Goal: Check status: Check status

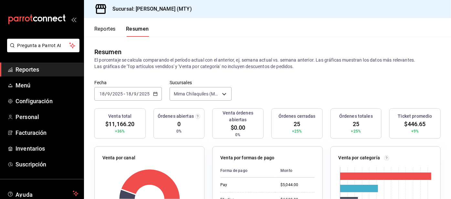
click at [154, 92] on \(Stroke\) "button" at bounding box center [154, 92] width 0 height 0
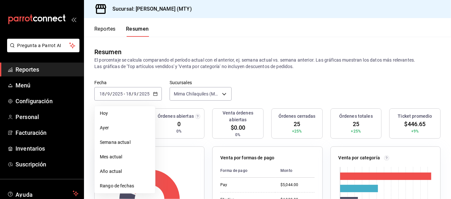
click at [128, 117] on span "Hoy" at bounding box center [125, 113] width 50 height 7
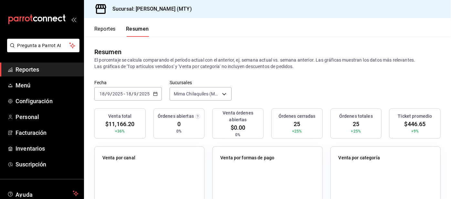
click at [148, 96] on input "2025" at bounding box center [144, 93] width 11 height 5
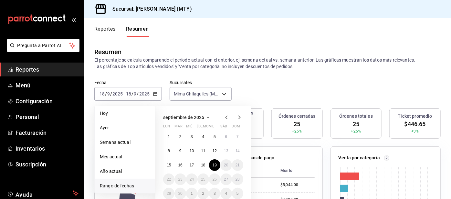
click at [218, 165] on button "19" at bounding box center [214, 166] width 11 height 12
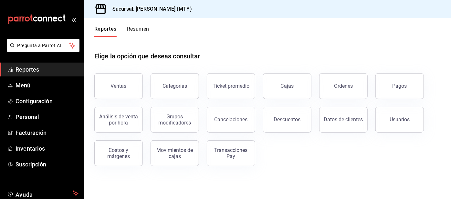
click at [135, 36] on button "Resumen" at bounding box center [138, 31] width 22 height 11
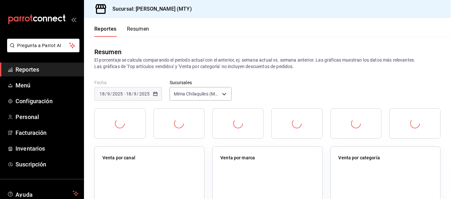
click at [135, 30] on button "Resumen" at bounding box center [138, 31] width 22 height 11
click at [140, 30] on button "Resumen" at bounding box center [138, 31] width 22 height 11
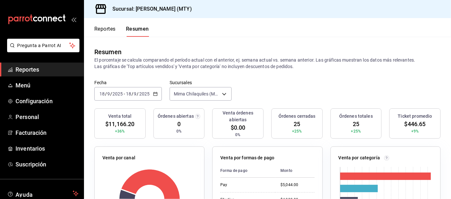
click at [154, 92] on \(Stroke\) "button" at bounding box center [154, 92] width 0 height 0
click at [153, 95] on icon "button" at bounding box center [155, 94] width 5 height 5
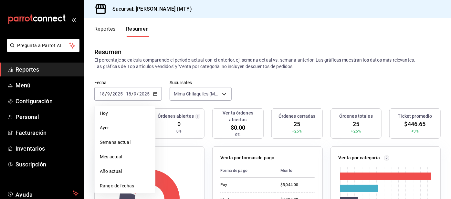
click at [129, 192] on li "Rango de fechas" at bounding box center [125, 186] width 60 height 15
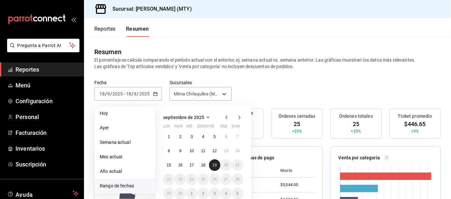
click at [210, 165] on button "19" at bounding box center [214, 166] width 11 height 12
click at [212, 168] on button "19" at bounding box center [214, 166] width 11 height 12
